Goal: Register for event/course

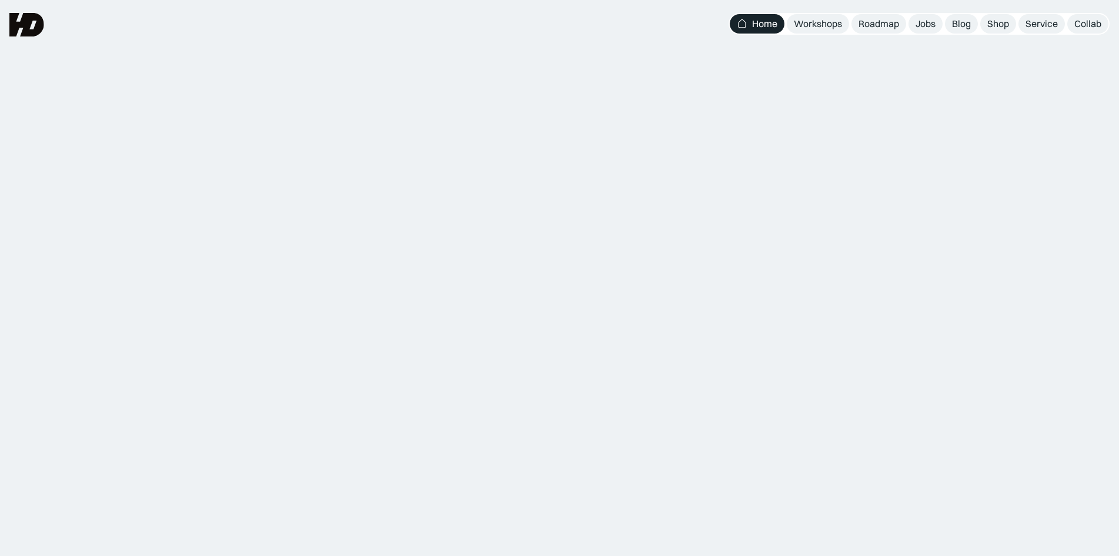
click at [841, 9] on div "Komunitas belajar UIUX Design & Research Bangun karir UIUX tanpa gelar formal? …" at bounding box center [559, 126] width 1119 height 252
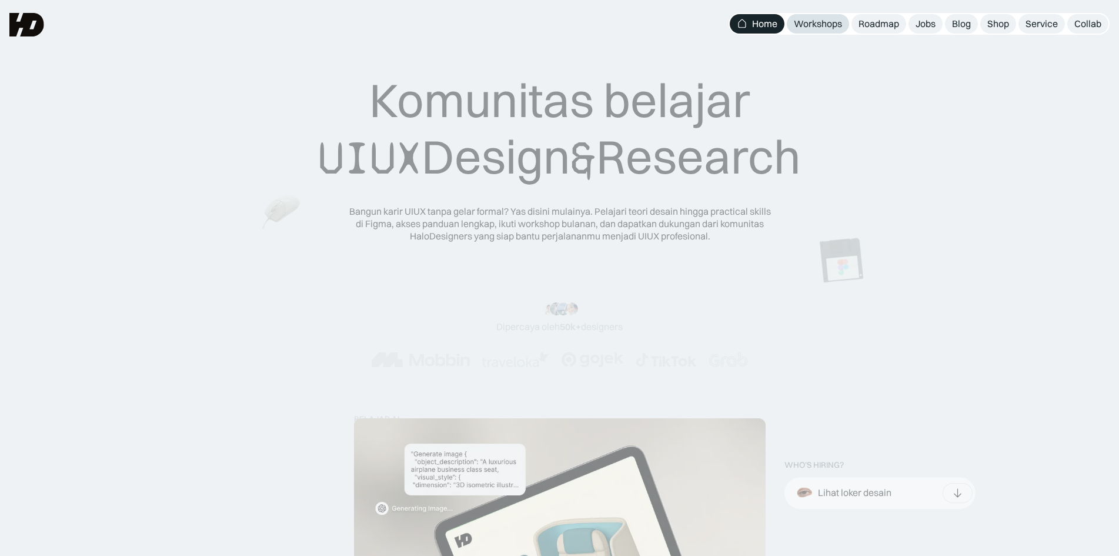
click at [807, 22] on div "Workshops" at bounding box center [818, 24] width 48 height 12
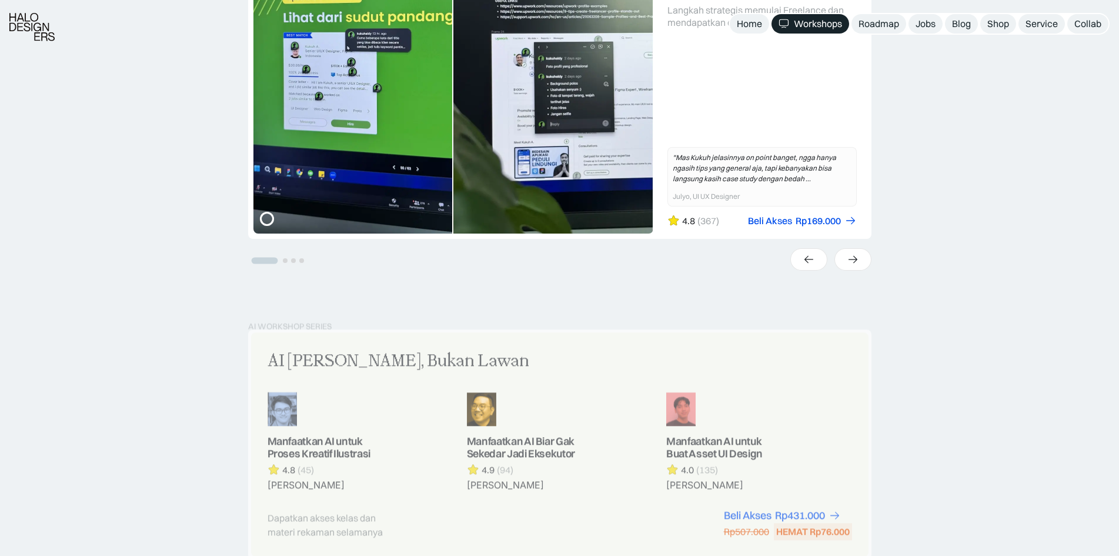
scroll to position [686, 0]
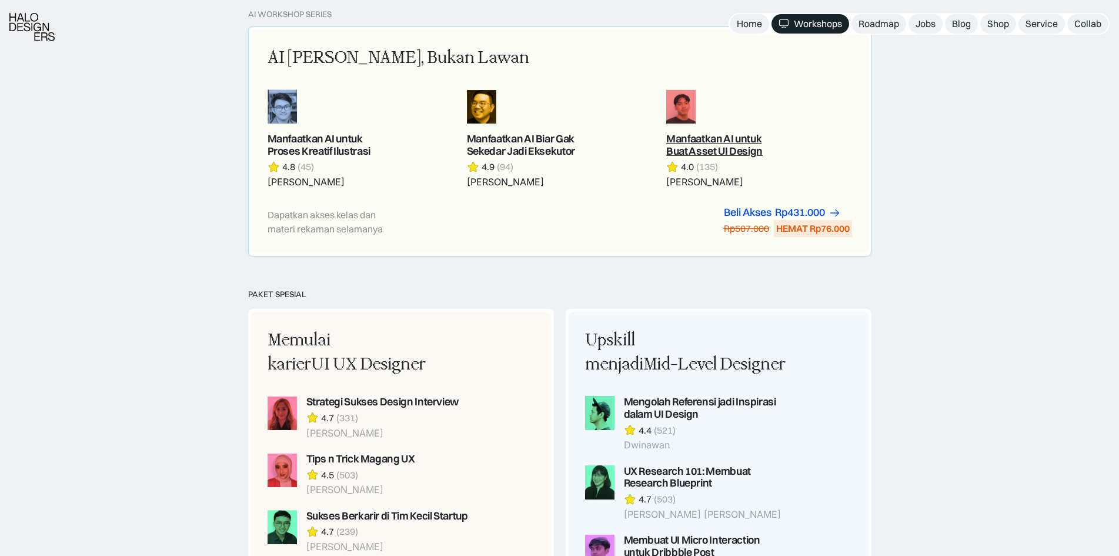
click at [712, 158] on link at bounding box center [758, 138] width 185 height 99
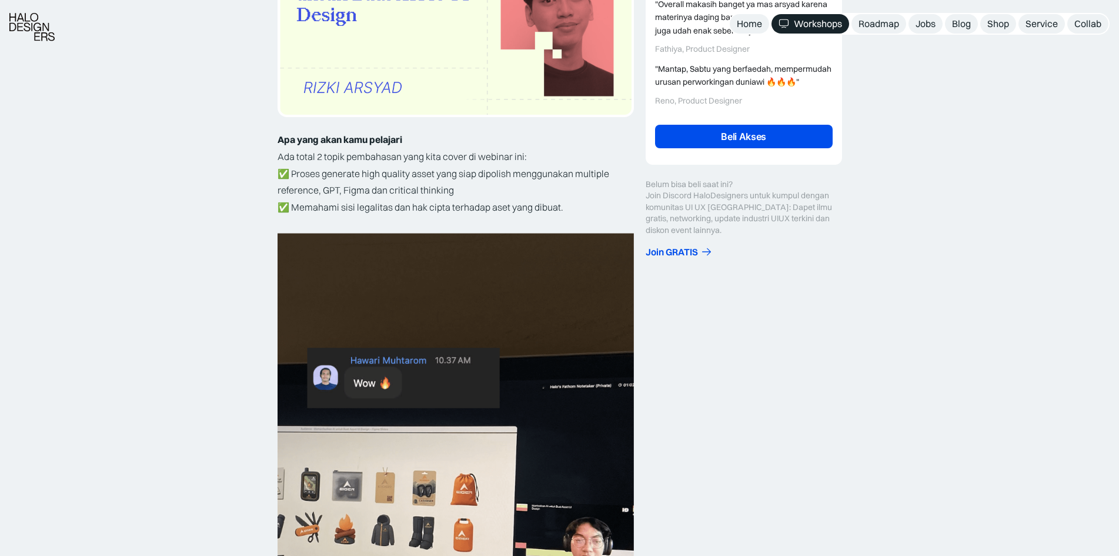
scroll to position [392, 0]
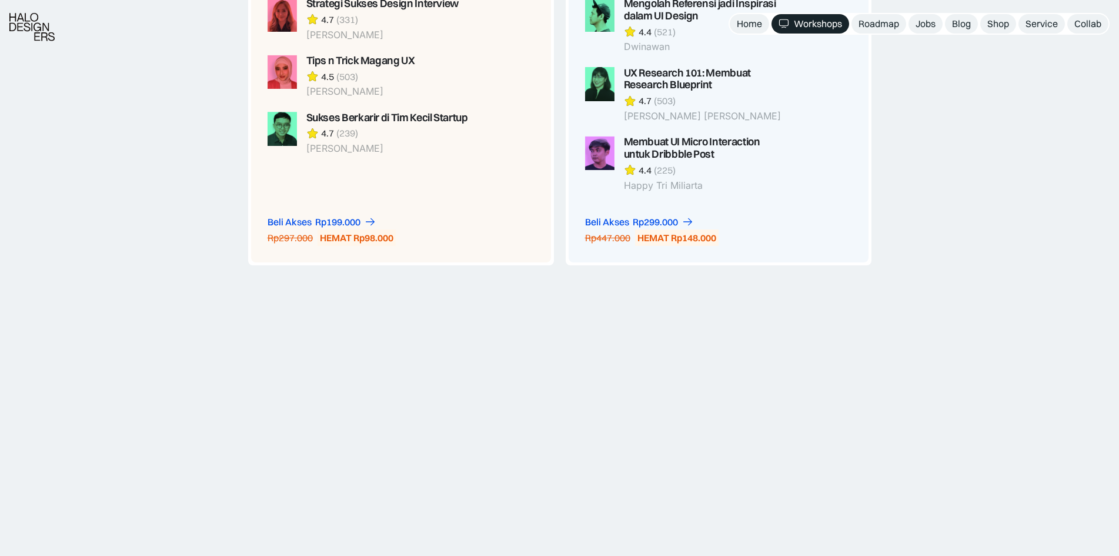
scroll to position [1182, 0]
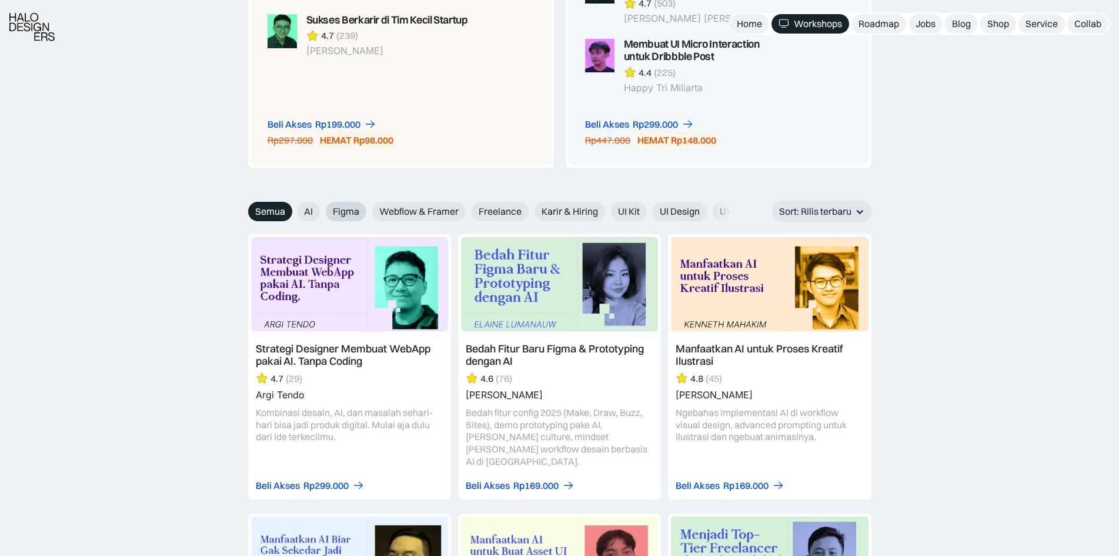
click at [352, 216] on span "Figma" at bounding box center [346, 211] width 26 height 12
click at [293, 211] on input "Figma" at bounding box center [289, 208] width 8 height 8
radio input "true"
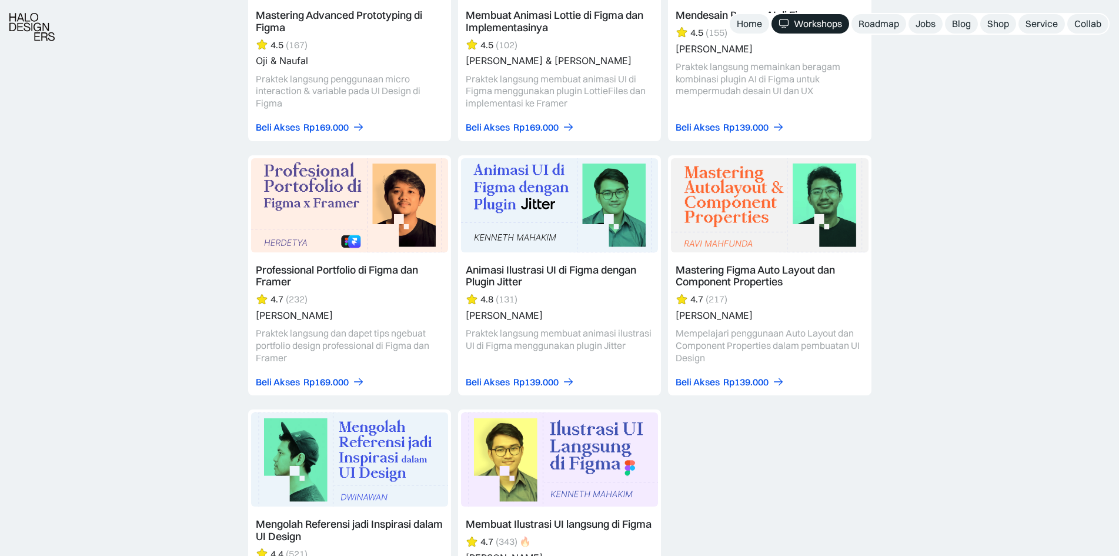
scroll to position [1477, 0]
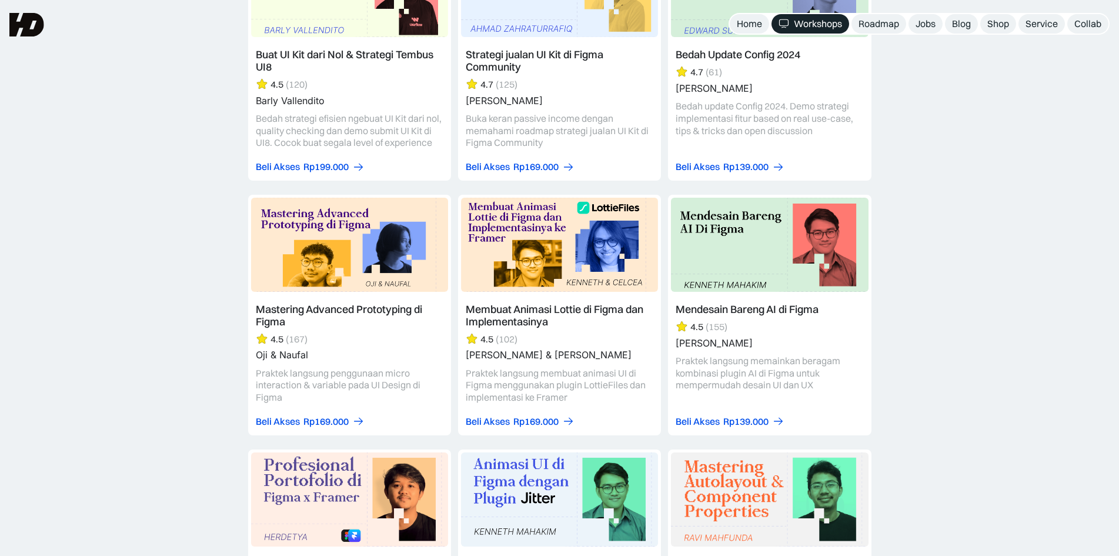
click at [707, 229] on link at bounding box center [769, 315] width 203 height 241
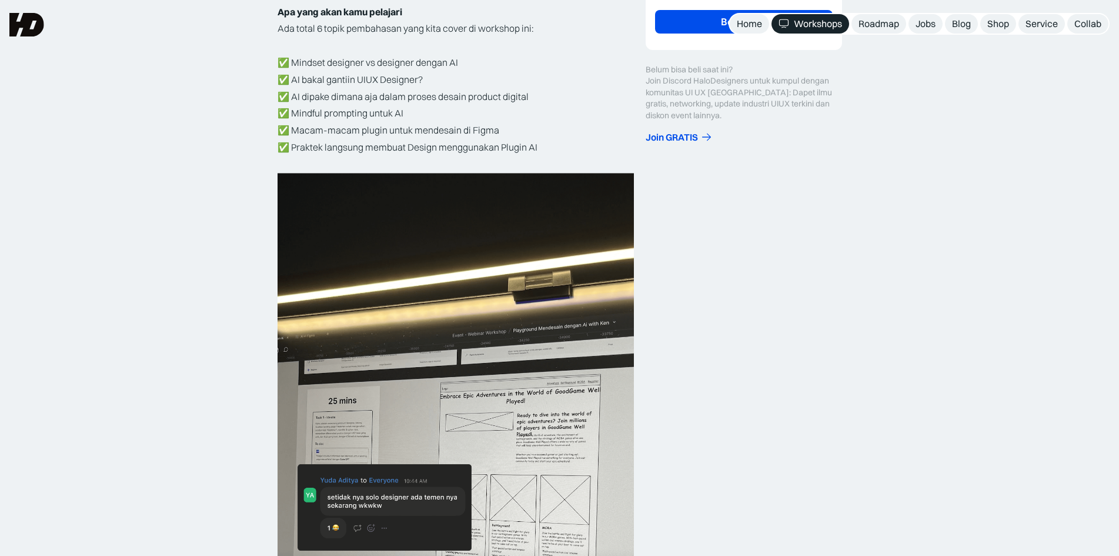
scroll to position [98, 0]
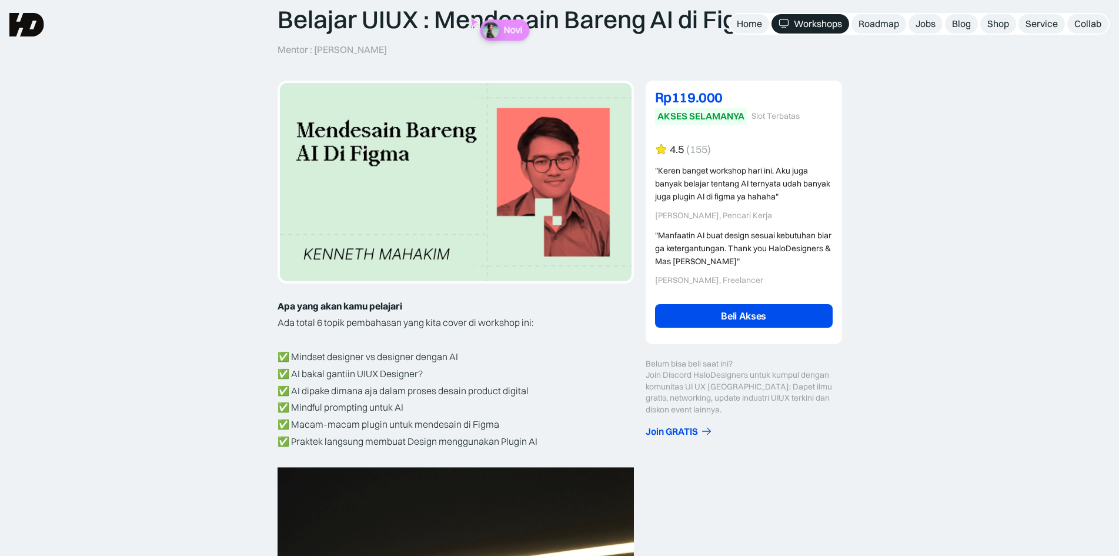
click at [781, 318] on link "Beli Akses" at bounding box center [744, 316] width 178 height 24
